Goal: Task Accomplishment & Management: Use online tool/utility

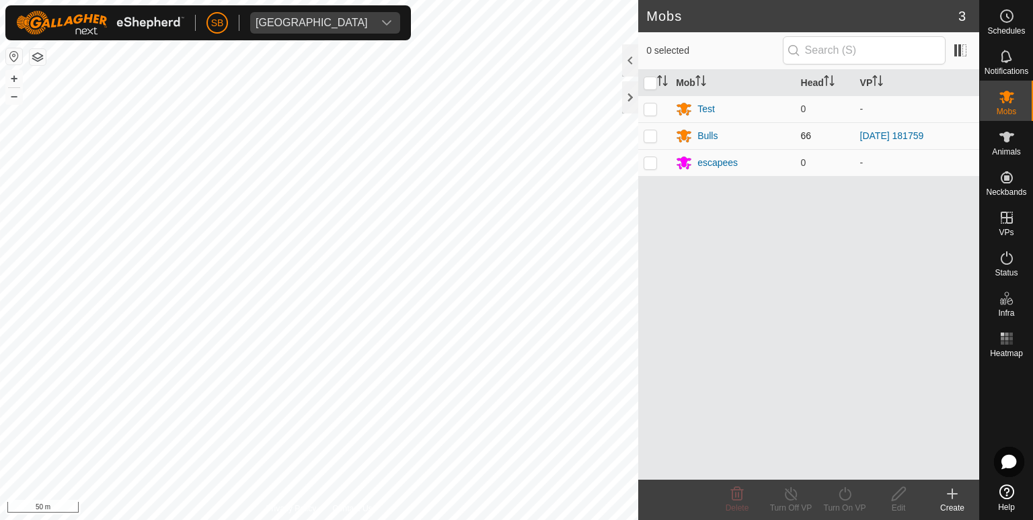
click at [651, 134] on p-checkbox at bounding box center [649, 135] width 13 height 11
checkbox input "true"
click at [1005, 17] on icon at bounding box center [1006, 16] width 16 height 16
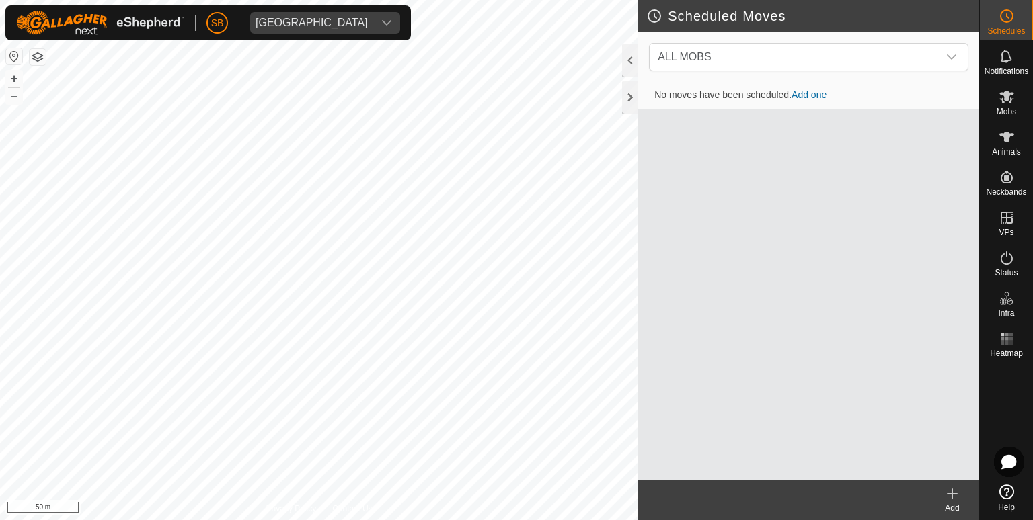
click at [948, 493] on icon at bounding box center [952, 494] width 16 height 16
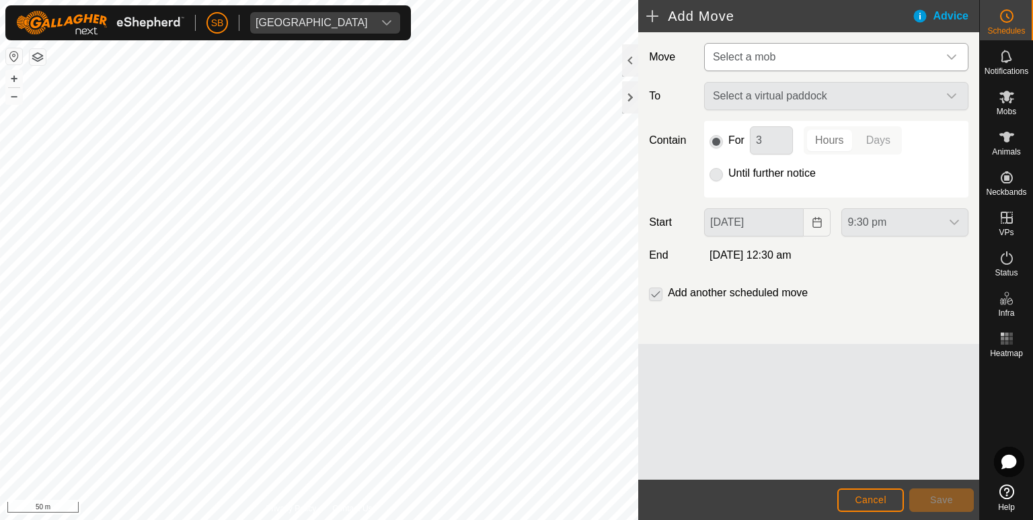
click at [959, 58] on div "dropdown trigger" at bounding box center [951, 57] width 27 height 27
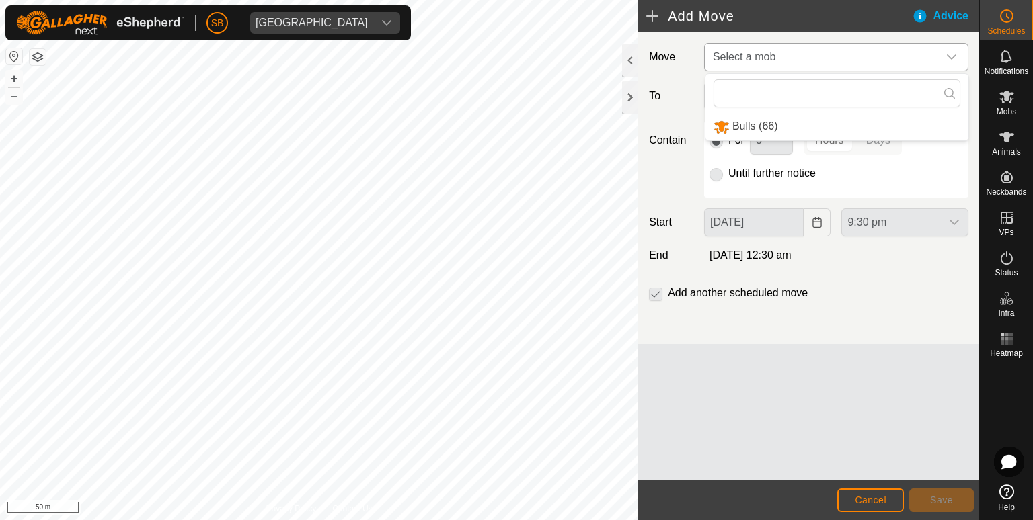
click at [776, 126] on li "Bulls (66)" at bounding box center [836, 127] width 263 height 28
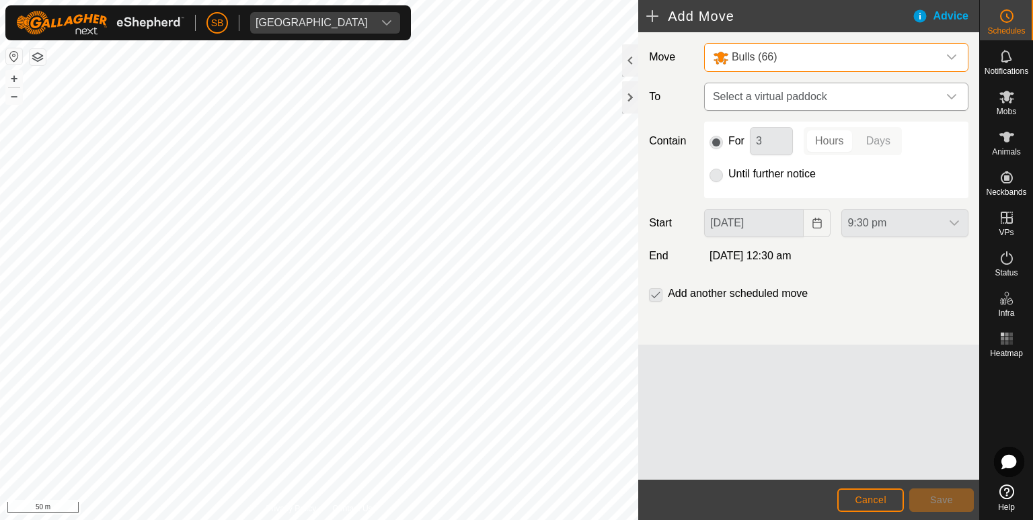
click at [952, 95] on icon "dropdown trigger" at bounding box center [951, 96] width 11 height 11
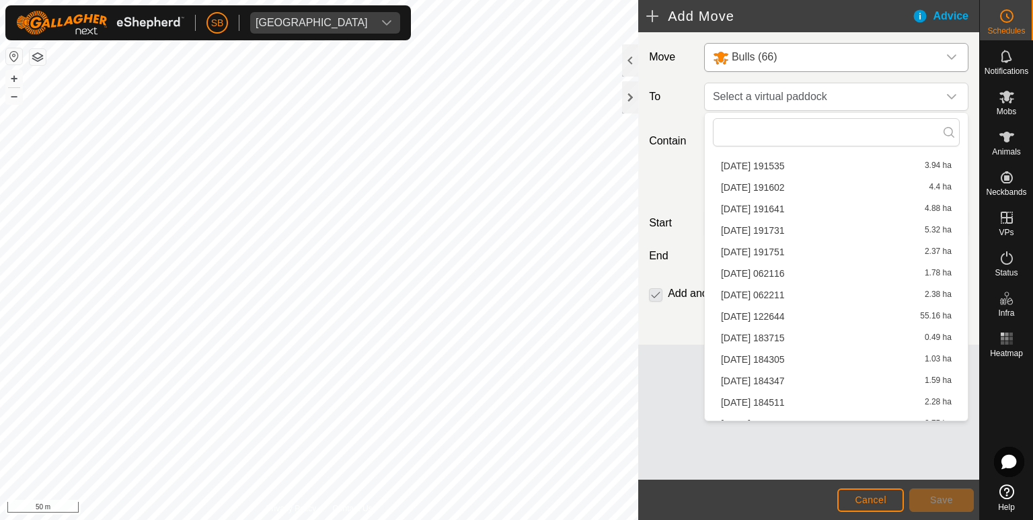
scroll to position [1417, 0]
click at [823, 364] on li "[DATE] 181929 1.05 ha" at bounding box center [836, 368] width 247 height 20
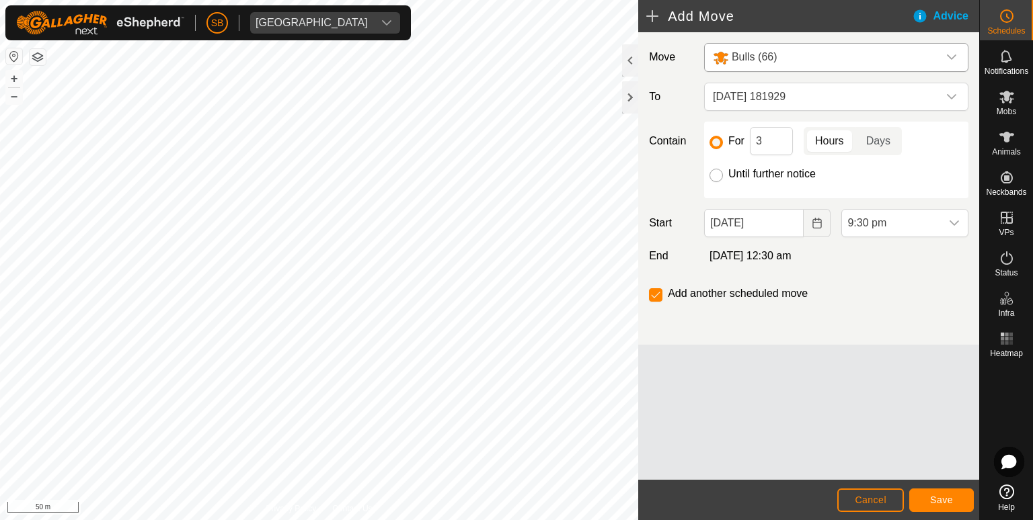
click at [717, 175] on input "Until further notice" at bounding box center [715, 175] width 13 height 13
radio input "true"
checkbox input "false"
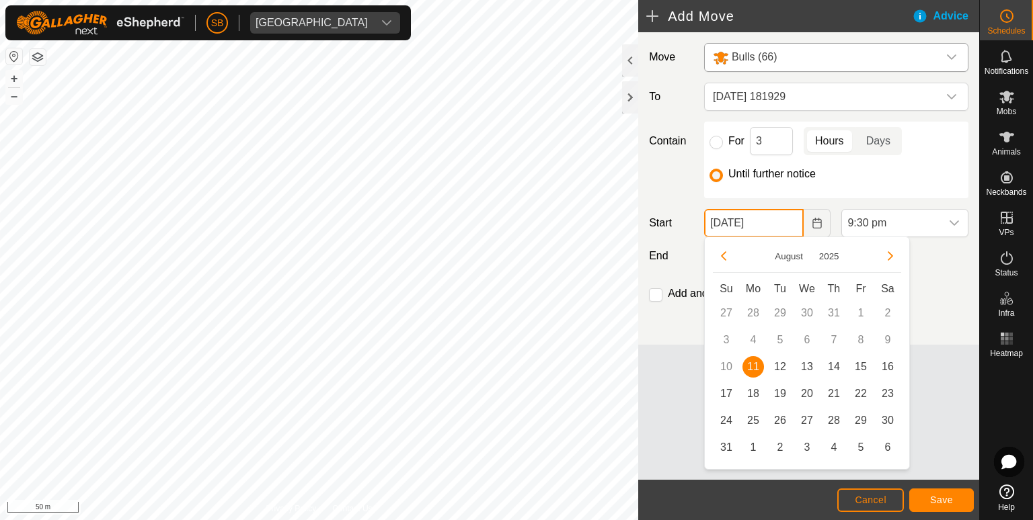
click at [772, 218] on input "[DATE]" at bounding box center [754, 223] width 100 height 28
click at [780, 364] on span "12" at bounding box center [780, 367] width 22 height 22
type input "[DATE]"
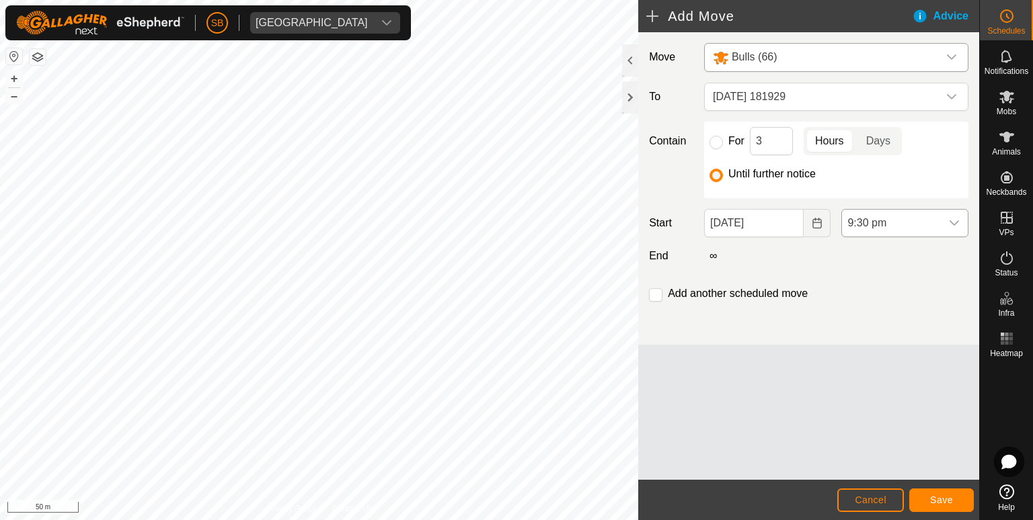
click at [951, 225] on icon "dropdown trigger" at bounding box center [954, 223] width 11 height 11
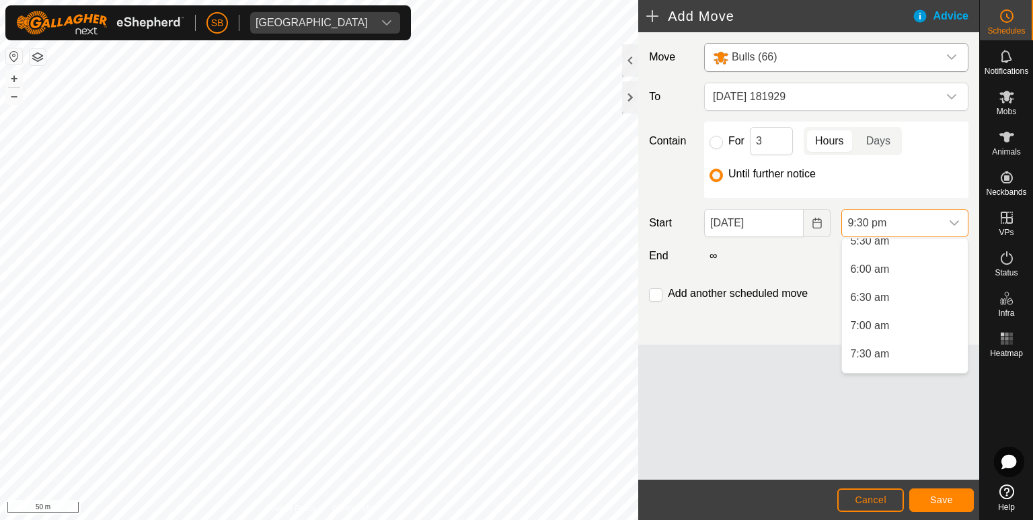
scroll to position [322, 0]
click at [870, 354] on li "7:30 am" at bounding box center [905, 353] width 126 height 27
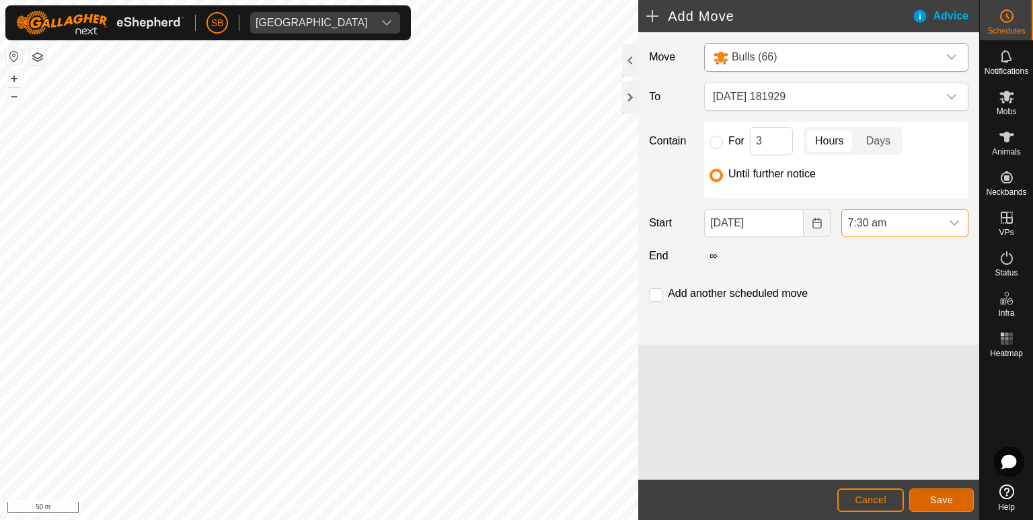
click at [947, 496] on span "Save" at bounding box center [941, 500] width 23 height 11
